Goal: Transaction & Acquisition: Purchase product/service

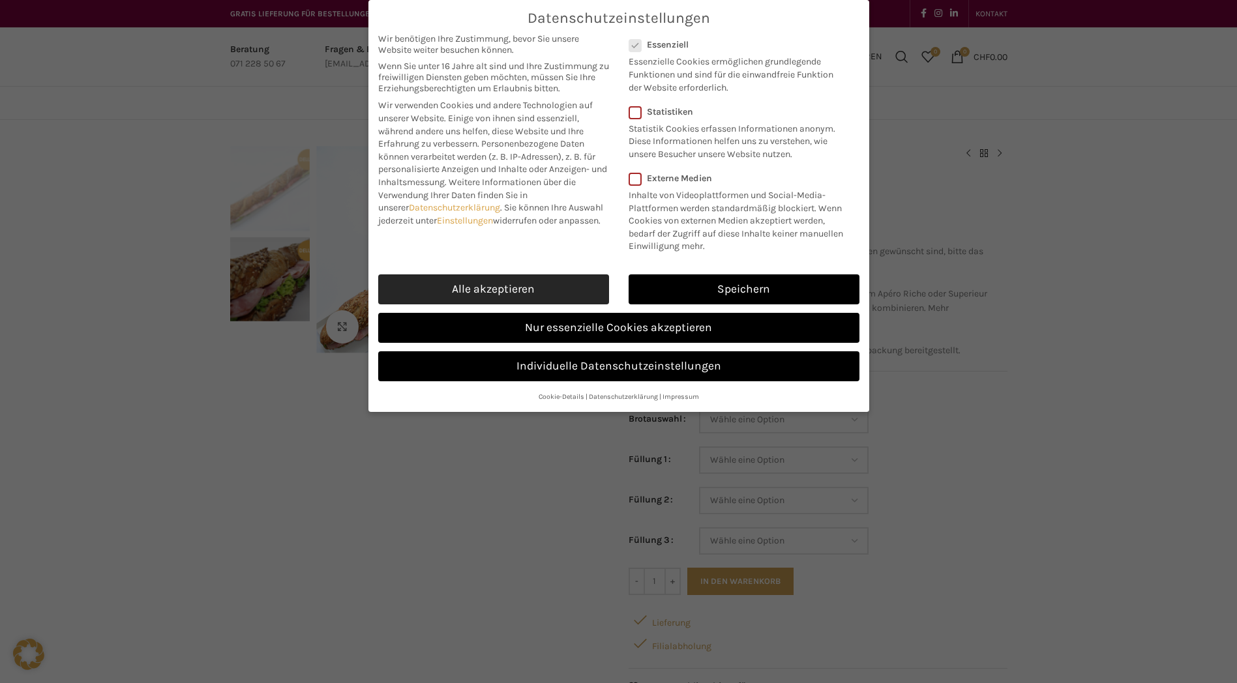
click at [590, 287] on link "Alle akzeptieren" at bounding box center [493, 289] width 231 height 30
checkbox input "true"
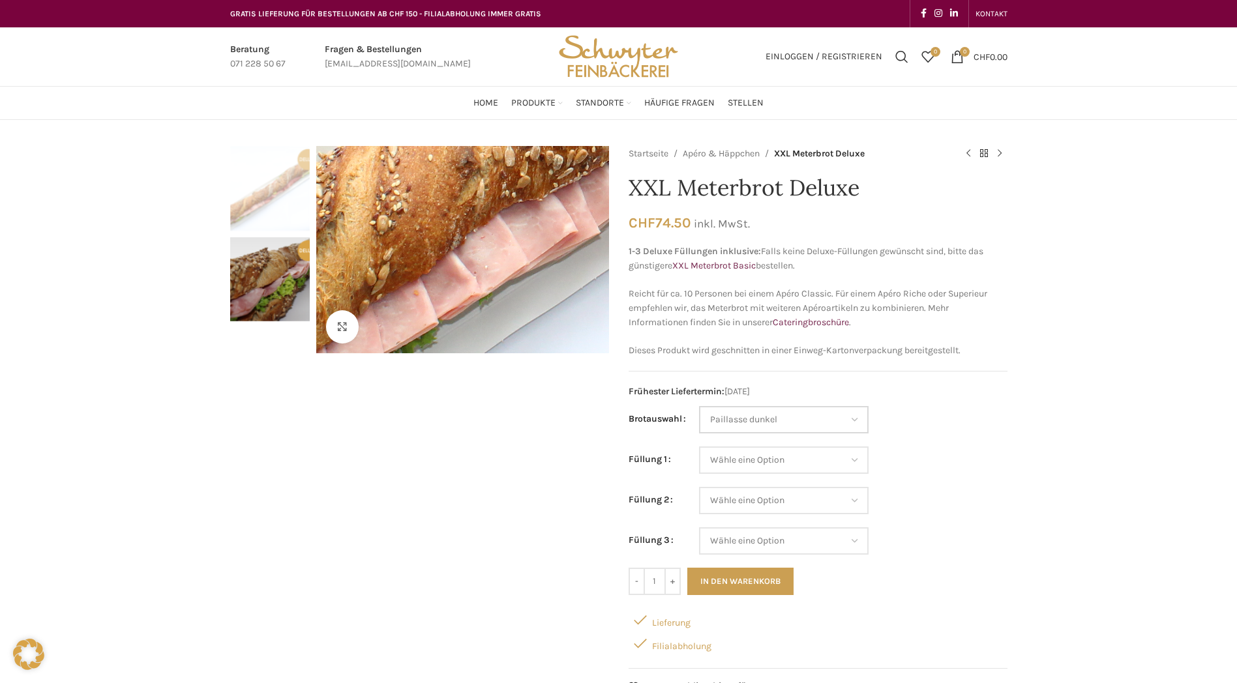
click at [699, 406] on select "Wähle eine Option Baguette Paillasse dunkel Paillasse knusper (Bild) Laugenbagu…" at bounding box center [783, 419] width 169 height 27
select select "Paillasse dunkel"
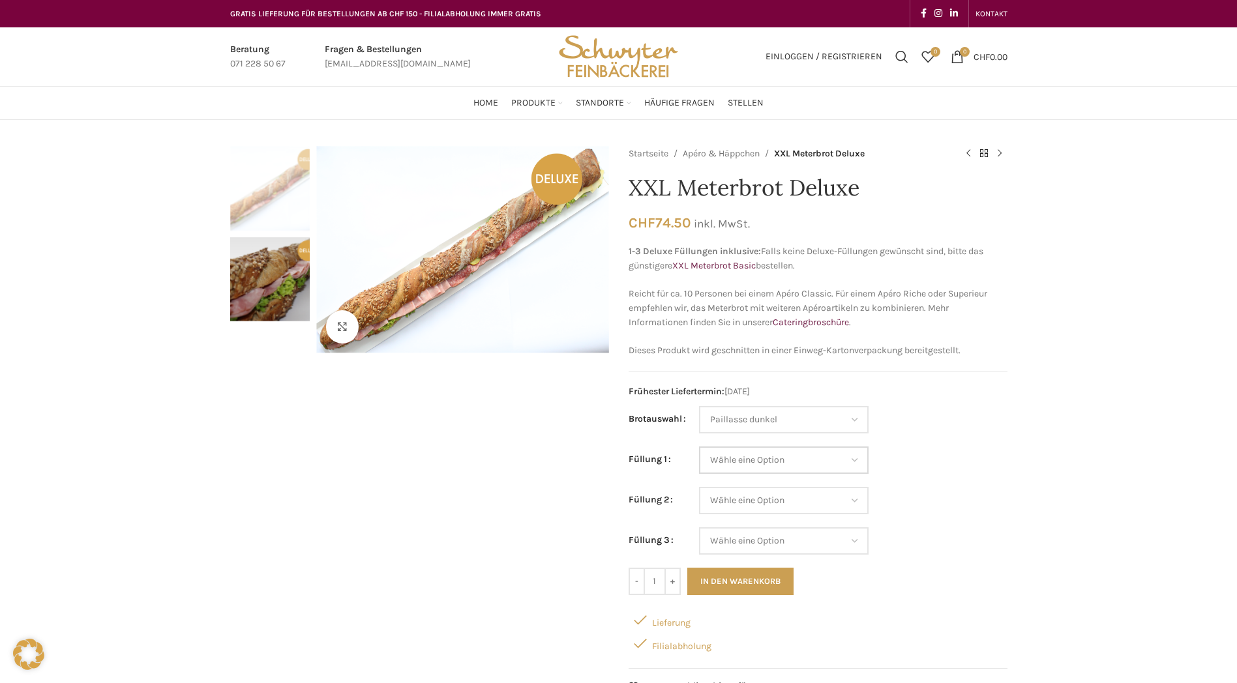
click at [853, 458] on select "Wähle eine Option Lachs (Deluxe) Roastbeef (Deluxe) Rohschinken (Deluxe) Mostbr…" at bounding box center [783, 459] width 169 height 27
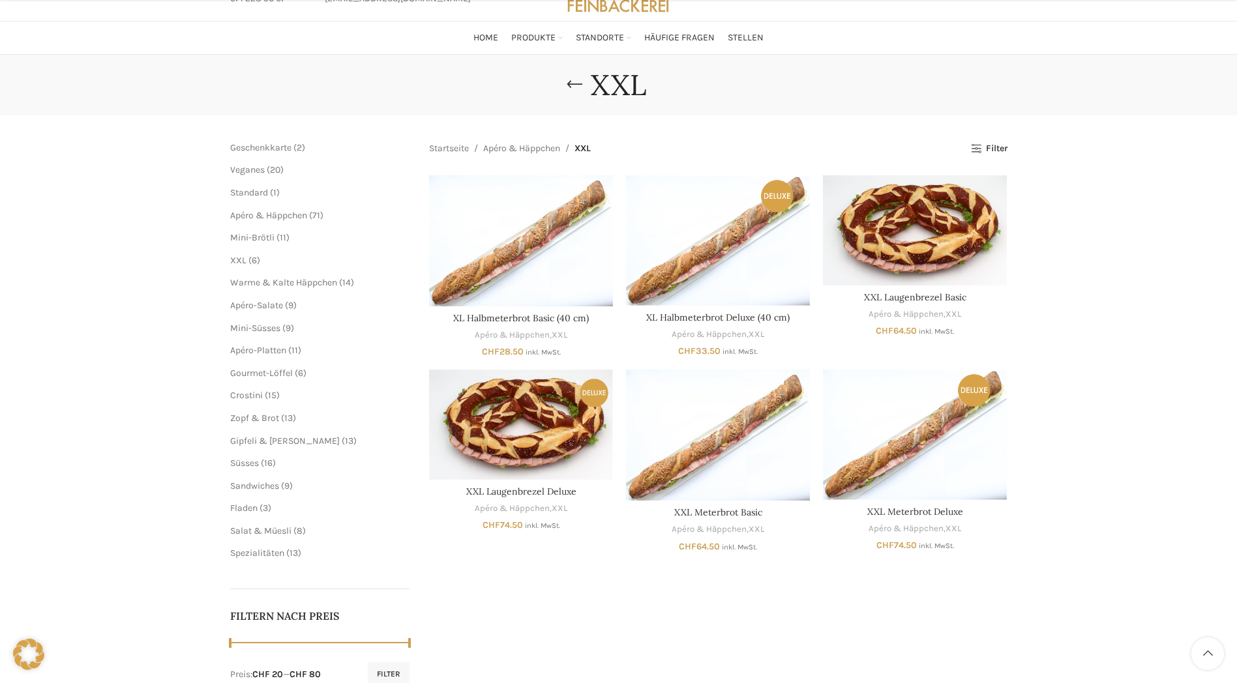
scroll to position [261, 0]
